Goal: Information Seeking & Learning: Learn about a topic

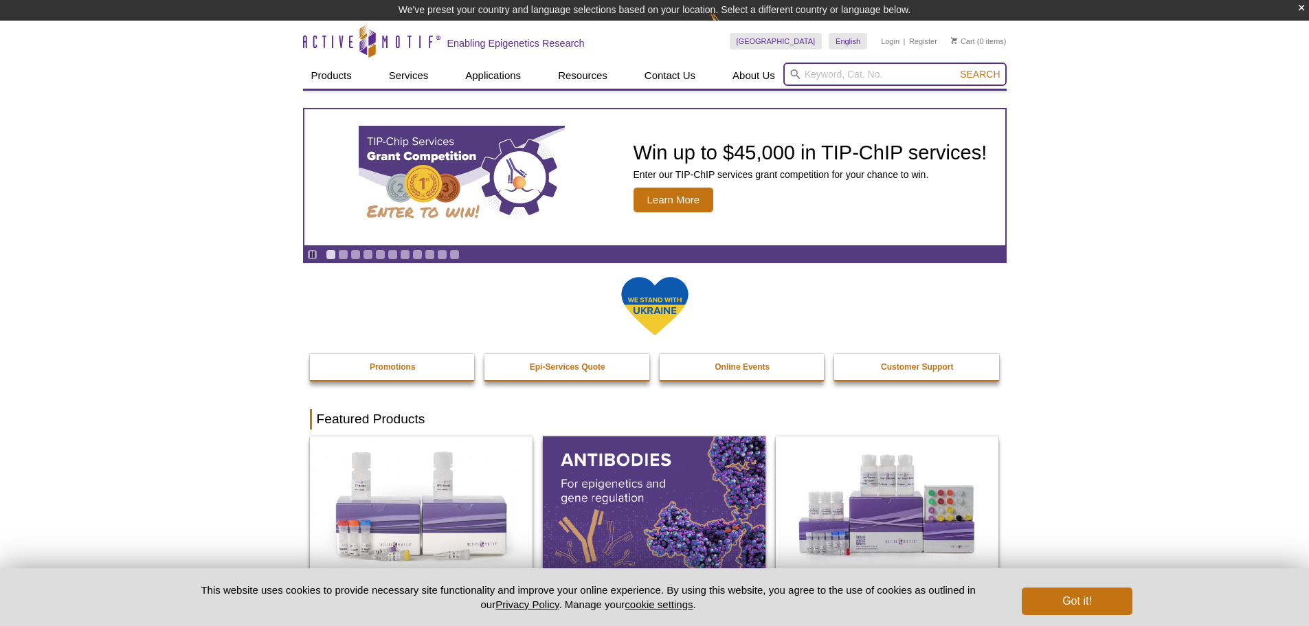
click at [868, 80] on input "search" at bounding box center [894, 74] width 223 height 23
paste input "H3K4me3"
type input "H3K4me3"
click at [956, 68] on button "Search" at bounding box center [980, 74] width 48 height 12
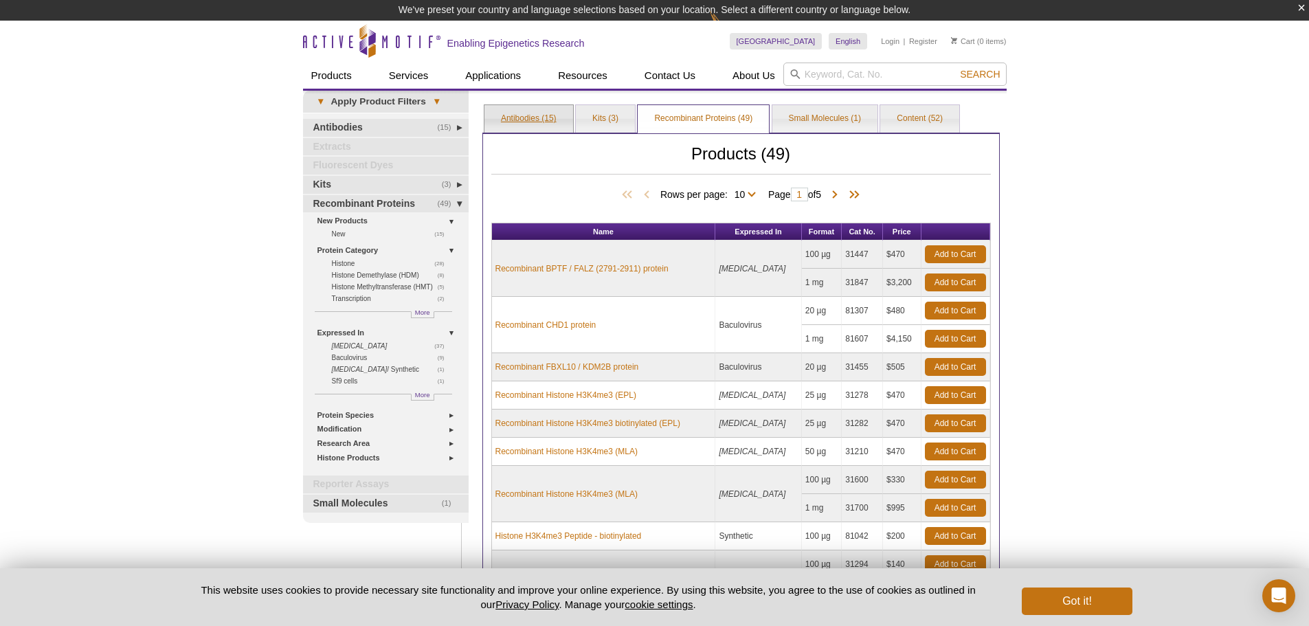
click at [520, 117] on link "Antibodies (15)" at bounding box center [528, 118] width 89 height 27
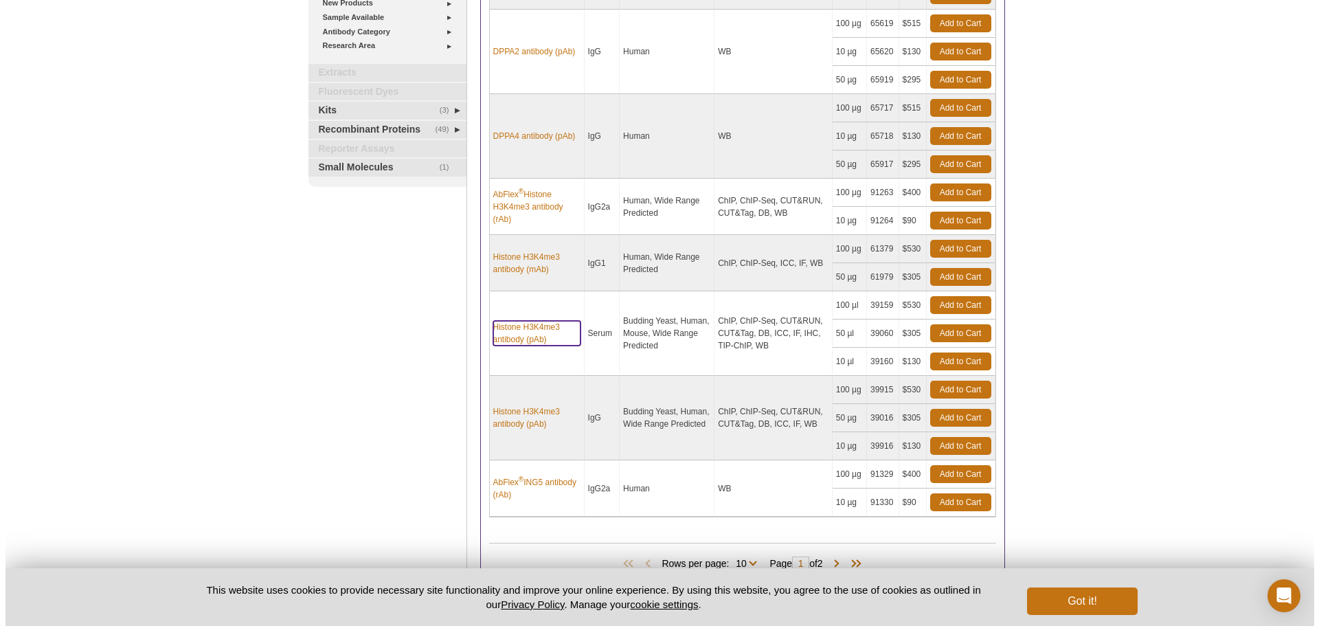
scroll to position [460, 0]
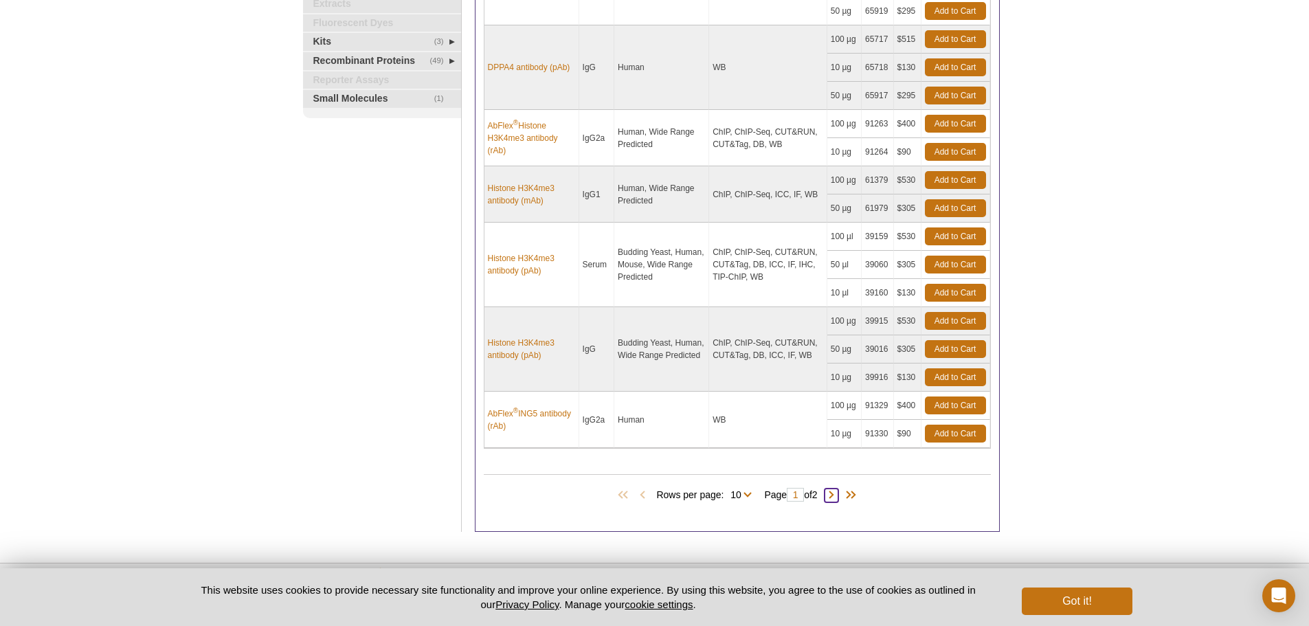
click at [835, 499] on span at bounding box center [831, 495] width 14 height 14
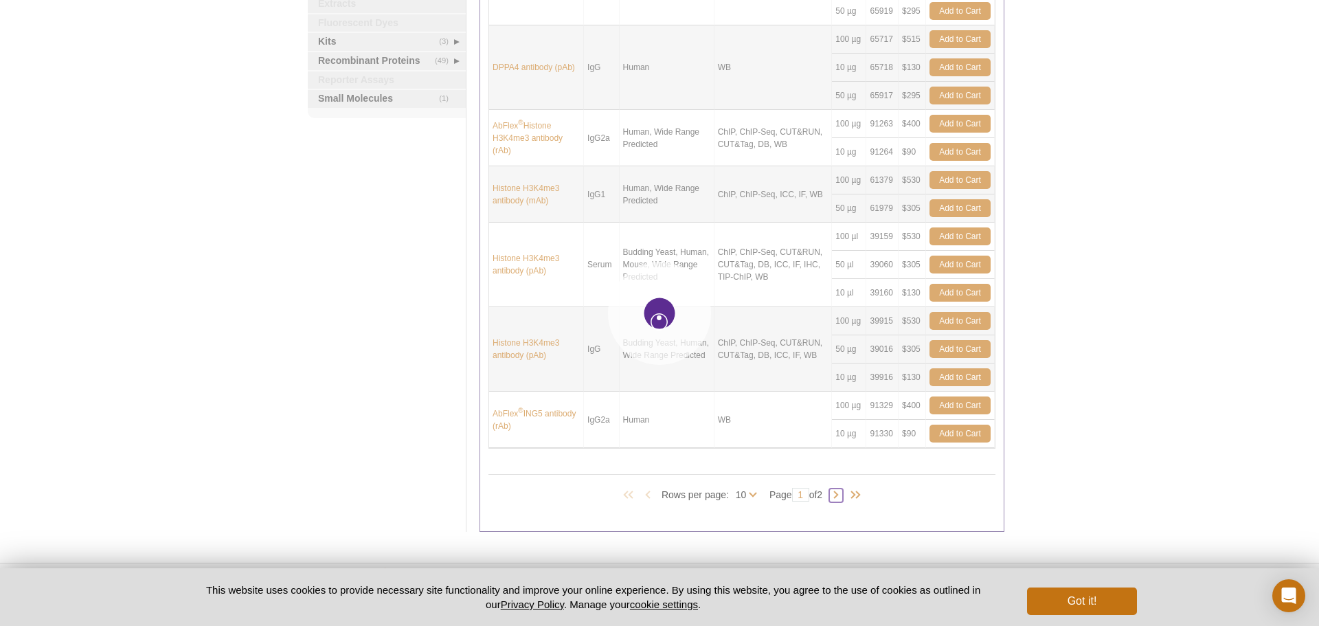
type input "2"
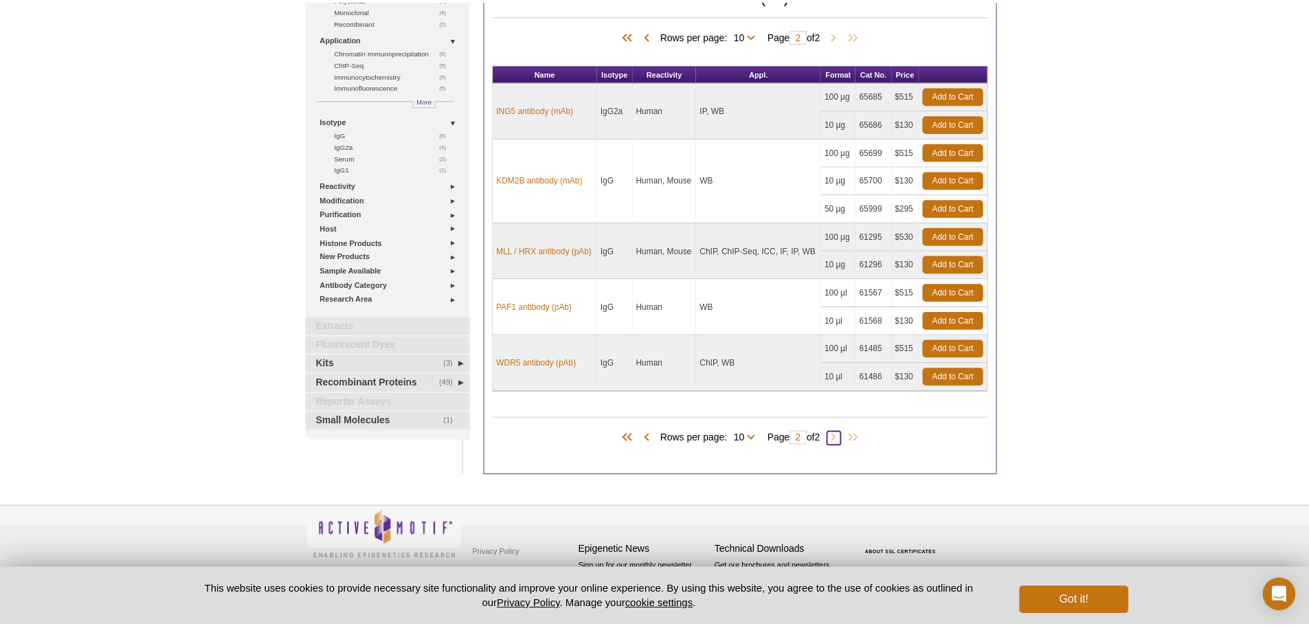
scroll to position [139, 0]
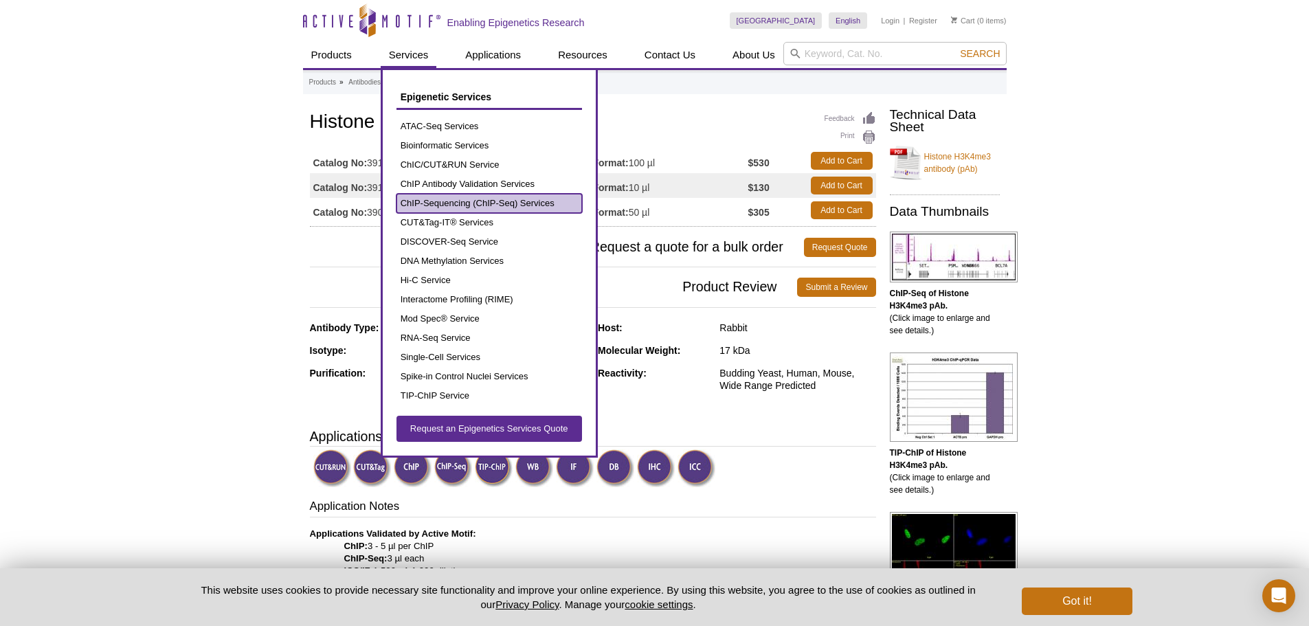
click at [447, 203] on link "ChIP-Sequencing (ChIP-Seq) Services" at bounding box center [488, 203] width 185 height 19
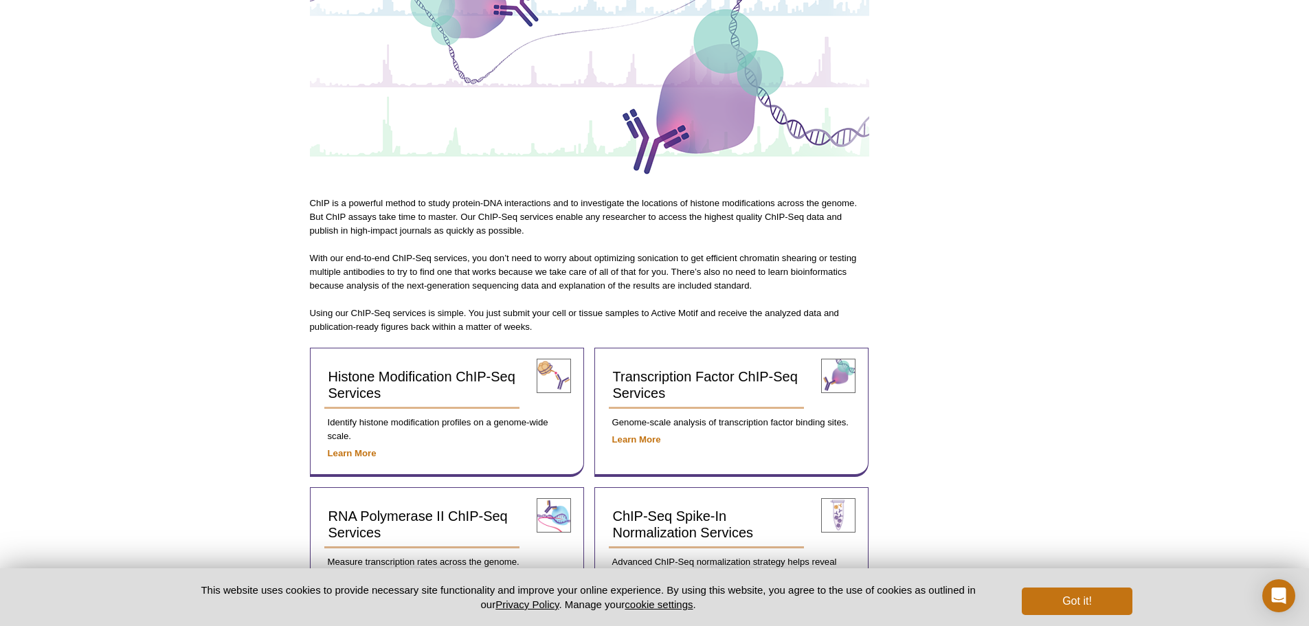
scroll to position [275, 0]
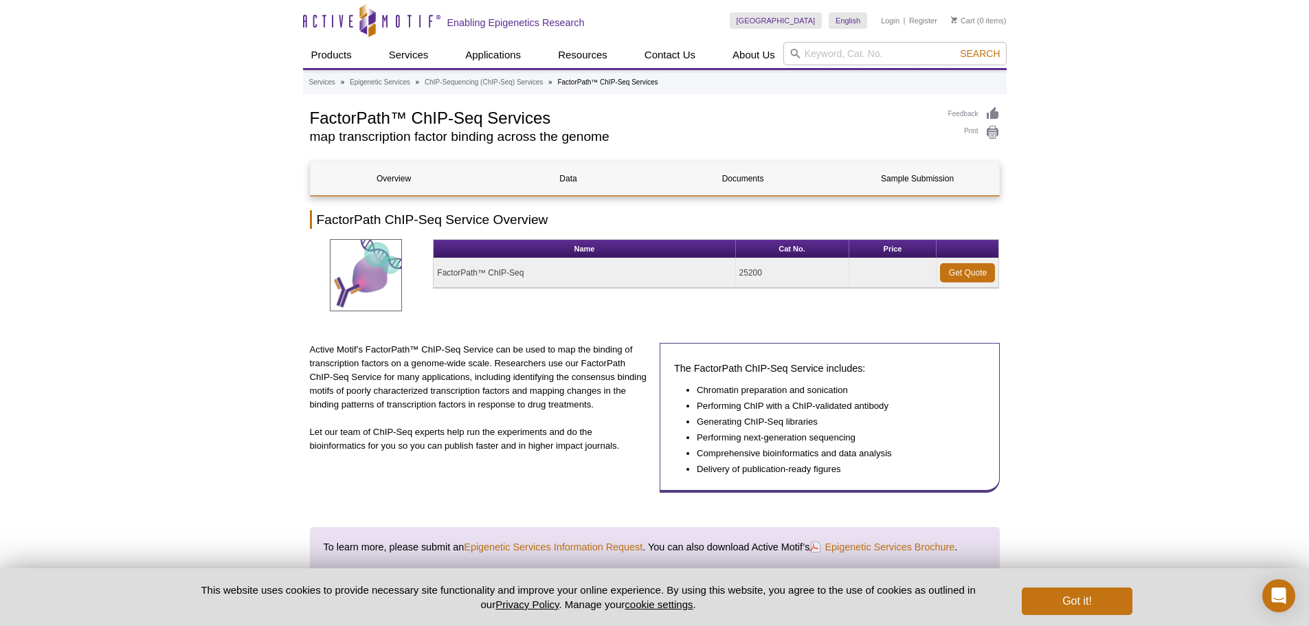
drag, startPoint x: 1206, startPoint y: 393, endPoint x: 1140, endPoint y: 455, distance: 89.9
click at [1206, 393] on div "Get a Quote" at bounding box center [1257, 350] width 103 height 137
